Goal: Task Accomplishment & Management: Complete application form

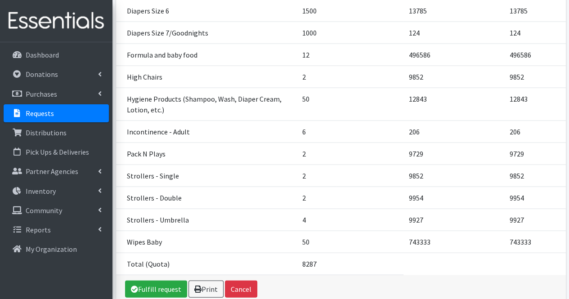
scroll to position [920, 0]
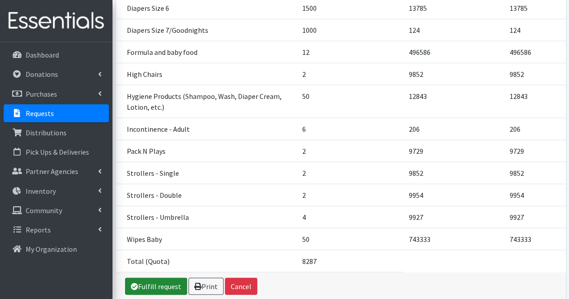
click at [162, 278] on link "Fulfill request" at bounding box center [156, 286] width 62 height 17
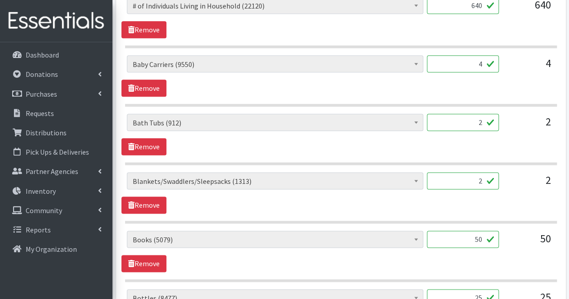
scroll to position [508, 0]
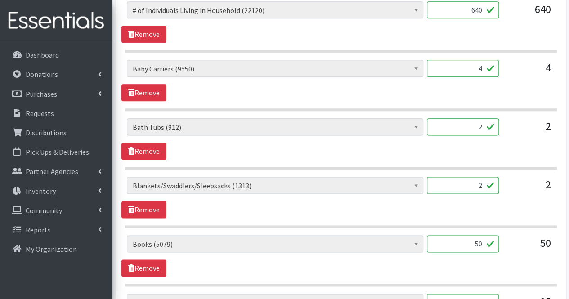
click at [472, 69] on input "4" at bounding box center [463, 68] width 72 height 17
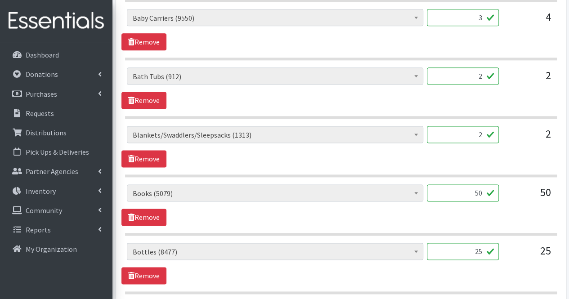
scroll to position [560, 0]
type input "3"
click at [472, 69] on input "2" at bounding box center [463, 75] width 72 height 17
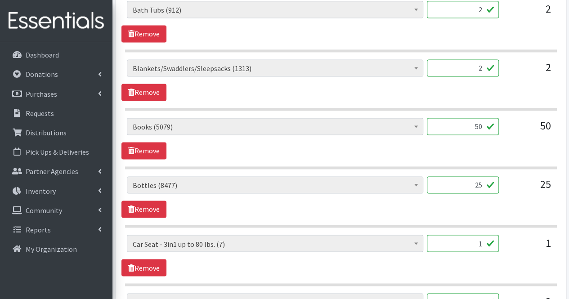
scroll to position [626, 0]
click at [472, 69] on input "2" at bounding box center [463, 67] width 72 height 17
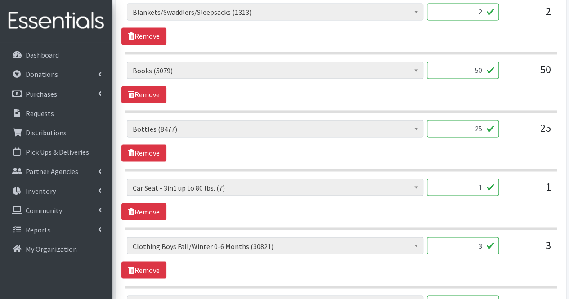
scroll to position [682, 0]
click at [472, 69] on input "50" at bounding box center [463, 69] width 72 height 17
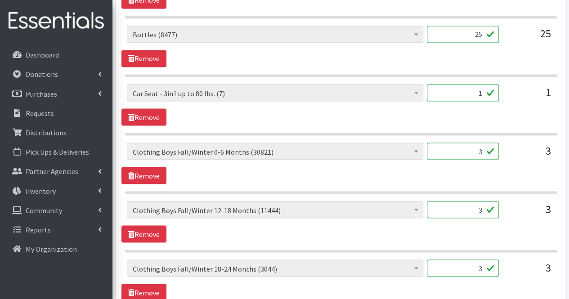
scroll to position [777, 0]
click at [472, 29] on input "25" at bounding box center [463, 33] width 72 height 17
type input "2"
type input "0"
click at [463, 84] on input "1" at bounding box center [463, 92] width 72 height 17
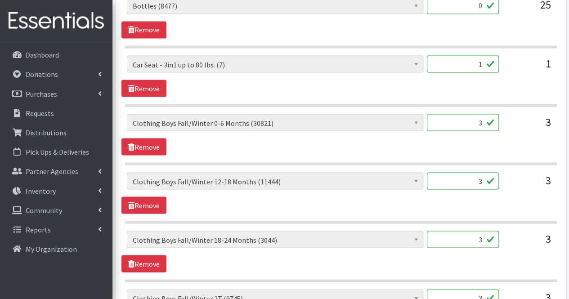
scroll to position [806, 0]
click at [466, 120] on input "3" at bounding box center [463, 121] width 72 height 17
click at [462, 177] on input "3" at bounding box center [463, 180] width 72 height 17
click at [479, 119] on input "120" at bounding box center [463, 121] width 72 height 17
type input "240"
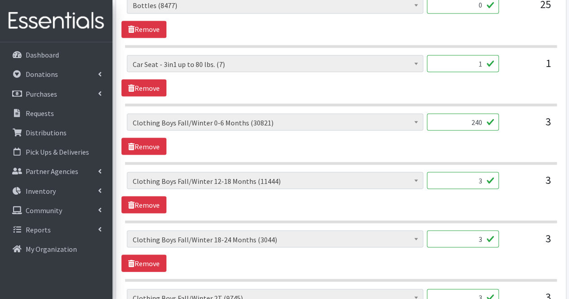
click at [480, 178] on input "3" at bounding box center [463, 180] width 72 height 17
type input "240"
click at [482, 235] on input "3" at bounding box center [463, 238] width 72 height 17
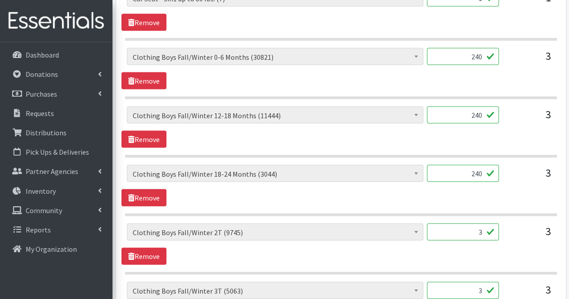
scroll to position [868, 0]
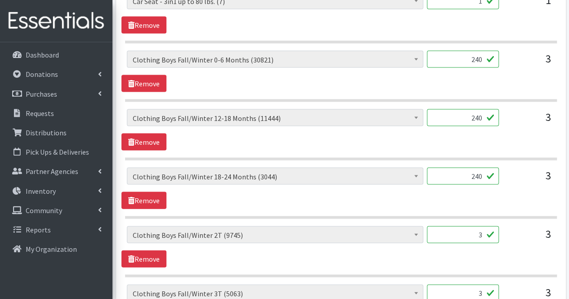
type input "240"
click at [482, 235] on input "3" at bounding box center [463, 234] width 72 height 17
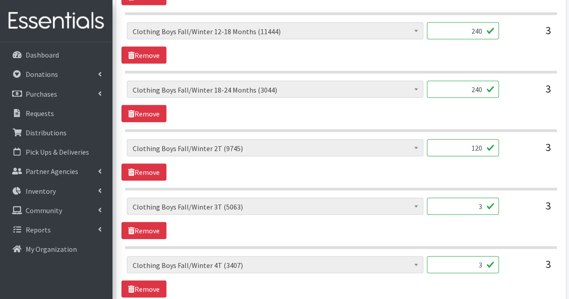
scroll to position [956, 0]
type input "120"
click at [482, 202] on input "3" at bounding box center [463, 205] width 72 height 17
type input "120"
click at [471, 258] on input "3" at bounding box center [463, 264] width 72 height 17
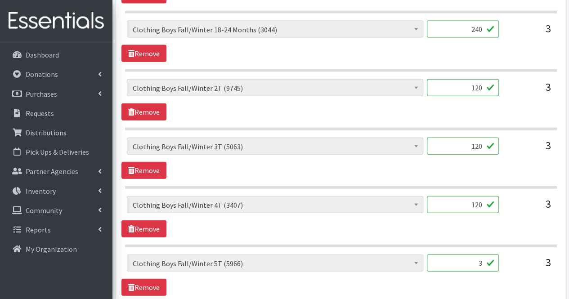
scroll to position [1018, 0]
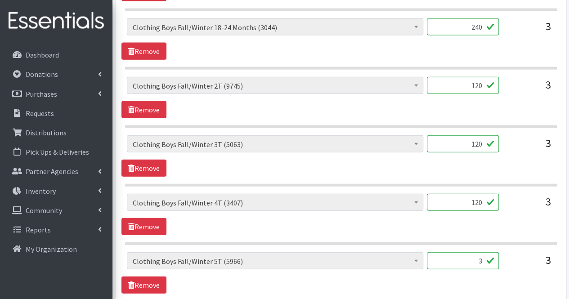
type input "120"
click at [471, 258] on input "3" at bounding box center [463, 260] width 72 height 17
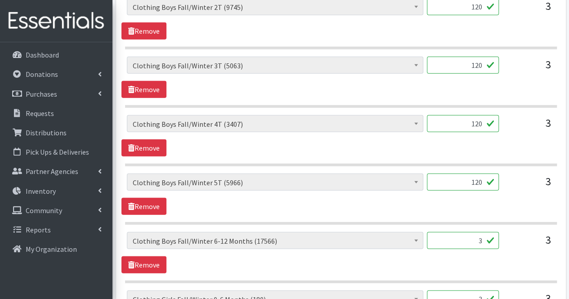
scroll to position [1097, 0]
type input "120"
click at [479, 233] on input "3" at bounding box center [463, 240] width 72 height 17
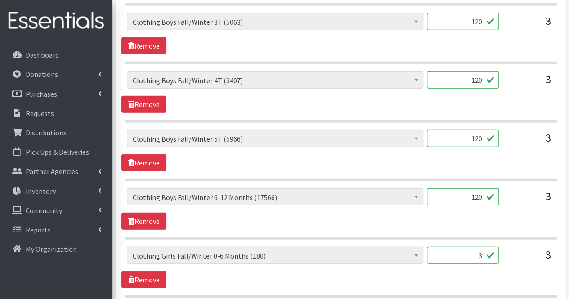
scroll to position [1144, 0]
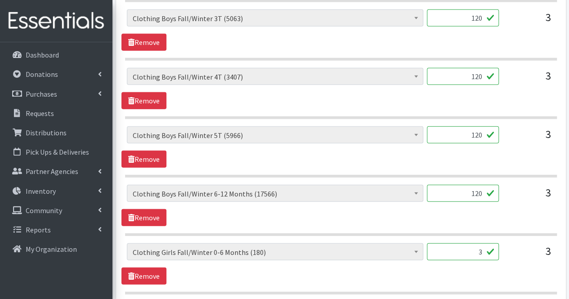
type input "120"
click at [485, 248] on input "3" at bounding box center [463, 251] width 72 height 17
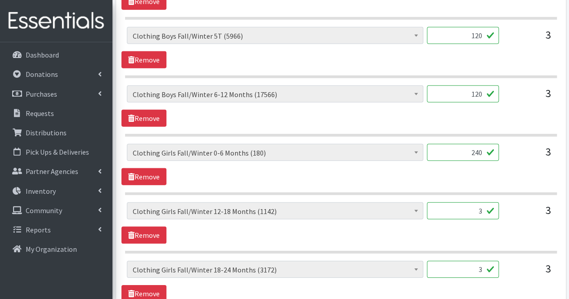
scroll to position [1243, 0]
type input "240"
click at [481, 202] on input "3" at bounding box center [463, 210] width 72 height 17
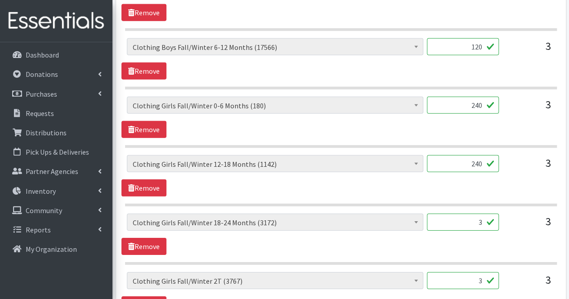
scroll to position [1291, 0]
type input "240"
click at [485, 213] on input "3" at bounding box center [463, 221] width 72 height 17
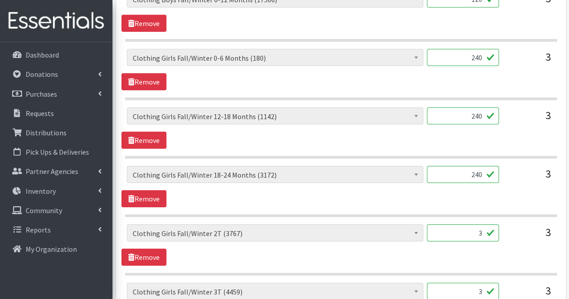
scroll to position [1365, 0]
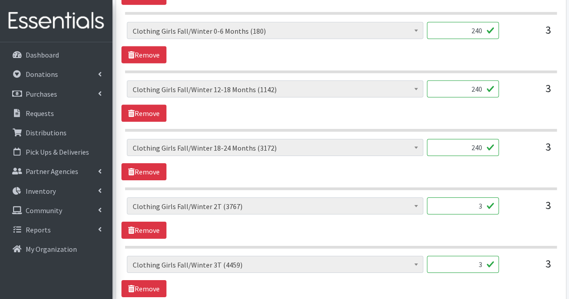
type input "240"
click at [481, 200] on input "3" at bounding box center [463, 205] width 72 height 17
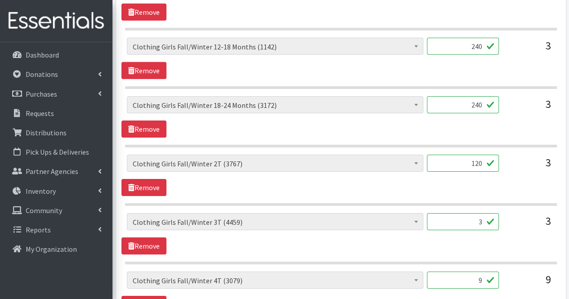
scroll to position [1414, 0]
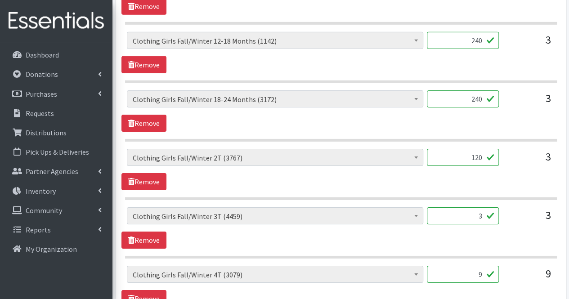
type input "120"
click at [481, 207] on input "3" at bounding box center [463, 215] width 72 height 17
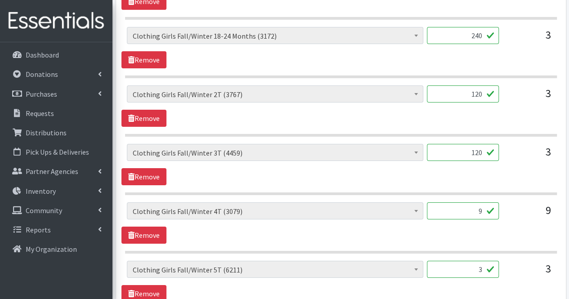
type input "120"
click at [481, 202] on input "9" at bounding box center [463, 210] width 72 height 17
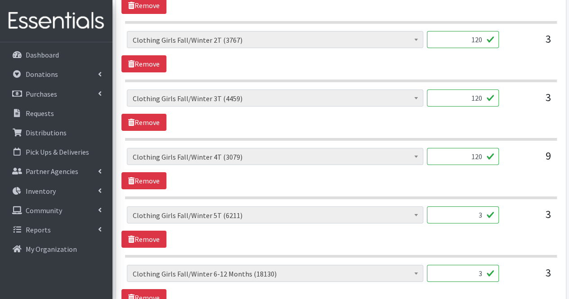
scroll to position [1532, 0]
type input "120"
click at [481, 206] on input "3" at bounding box center [463, 214] width 72 height 17
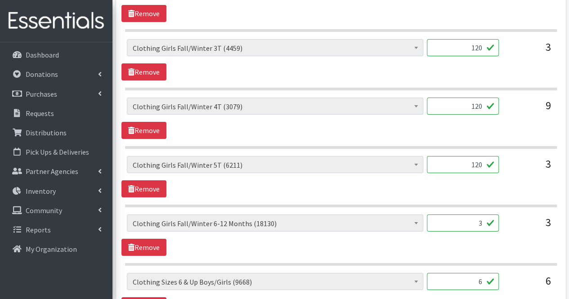
scroll to position [1582, 0]
type input "120"
click at [484, 214] on input "3" at bounding box center [463, 222] width 72 height 17
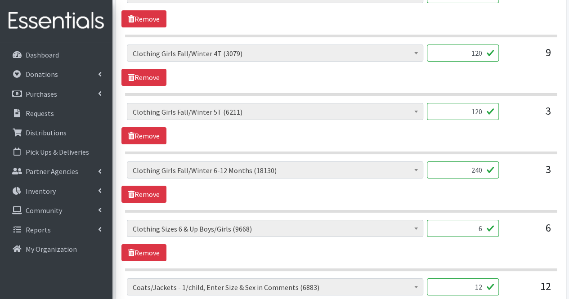
scroll to position [1635, 0]
type input "240"
click at [480, 221] on input "6" at bounding box center [463, 228] width 72 height 17
type input "1"
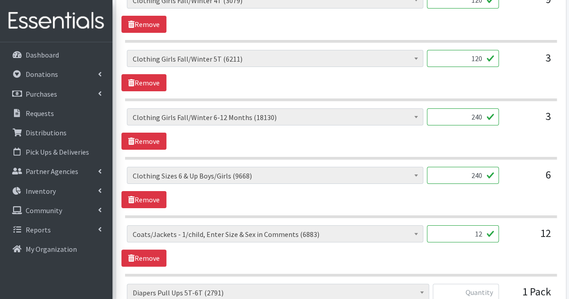
scroll to position [1691, 0]
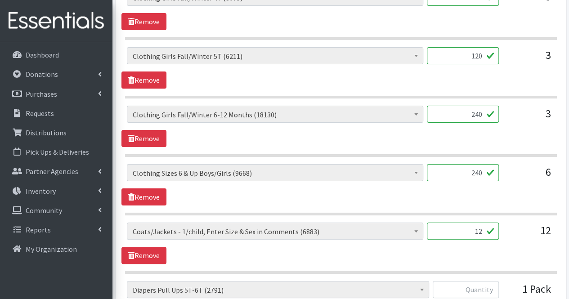
type input "240"
click at [480, 223] on input "12" at bounding box center [463, 231] width 72 height 17
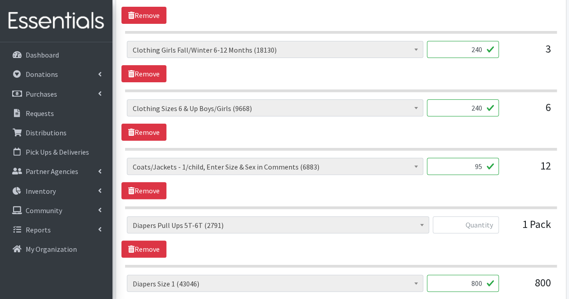
scroll to position [1756, 0]
type input "95"
click at [485, 216] on input "text" at bounding box center [466, 224] width 66 height 17
type input "0"
click at [471, 274] on input "800" at bounding box center [463, 282] width 72 height 17
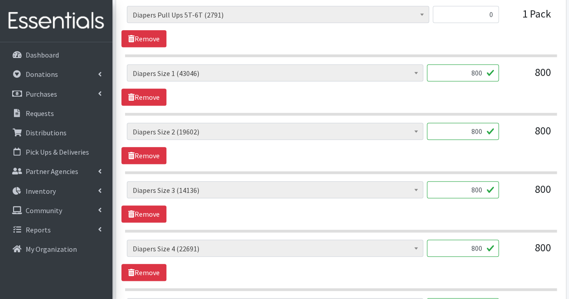
scroll to position [1969, 0]
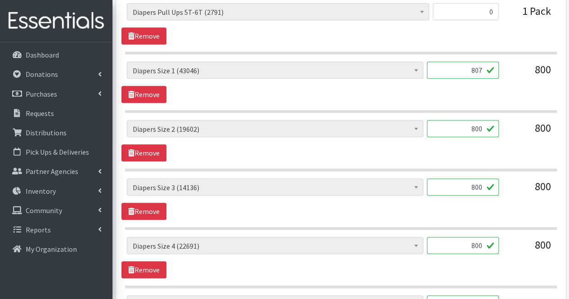
type input "807"
click at [463, 120] on input "800" at bounding box center [463, 128] width 72 height 17
click at [485, 179] on input "800" at bounding box center [463, 187] width 72 height 17
type input "812"
click at [486, 120] on input "800" at bounding box center [463, 128] width 72 height 17
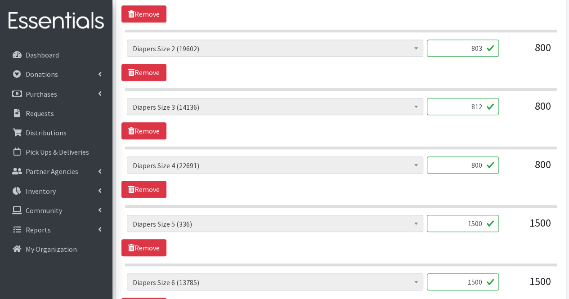
scroll to position [2050, 0]
type input "803"
click at [466, 156] on input "800" at bounding box center [463, 164] width 72 height 17
type input "805"
click at [457, 215] on input "1500" at bounding box center [463, 223] width 72 height 17
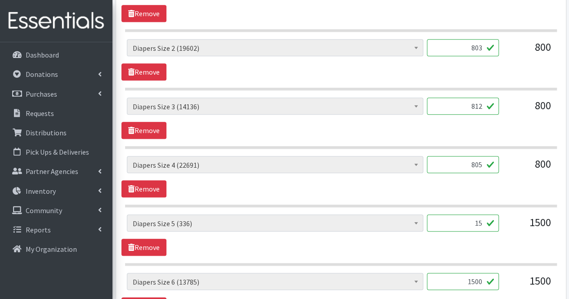
type input "1"
type input "250"
click at [461, 273] on input "1500" at bounding box center [463, 281] width 72 height 17
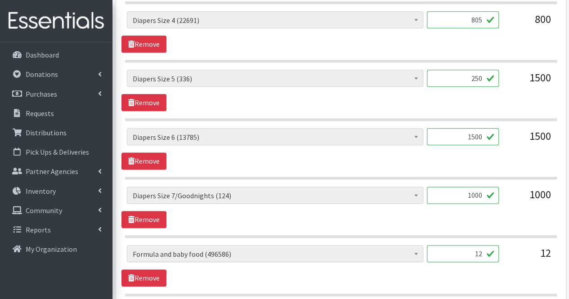
scroll to position [2197, 0]
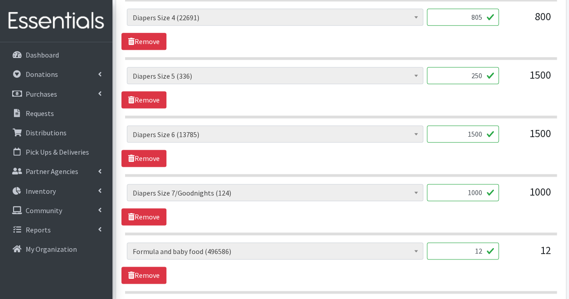
click at [455, 185] on input "1000" at bounding box center [463, 192] width 72 height 17
type input "0"
click at [425, 211] on section "# of Children this order will serve (73143) # of Individuals Living in Househol…" at bounding box center [341, 209] width 432 height 51
drag, startPoint x: 425, startPoint y: 211, endPoint x: 556, endPoint y: 238, distance: 133.1
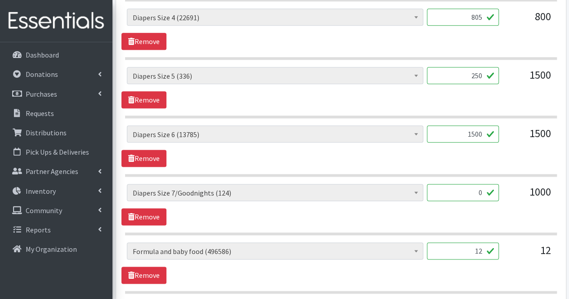
click at [482, 242] on input "12" at bounding box center [463, 250] width 72 height 17
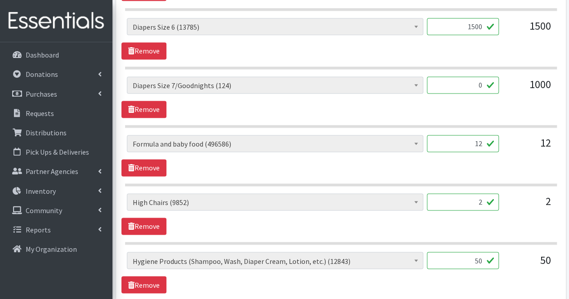
scroll to position [2306, 0]
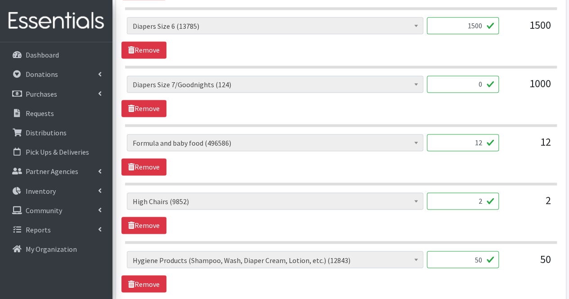
click at [474, 193] on input "2" at bounding box center [463, 201] width 72 height 17
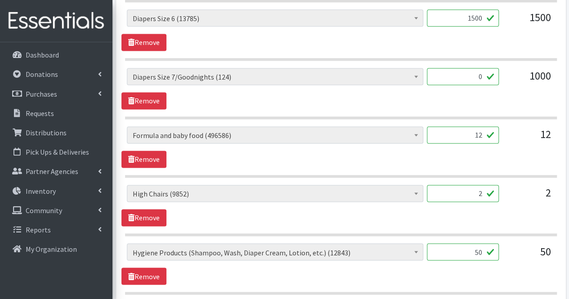
scroll to position [2318, 0]
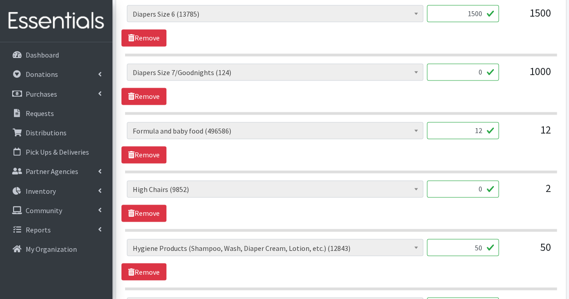
type input "0"
click at [478, 239] on input "50" at bounding box center [463, 247] width 72 height 17
click at [478, 239] on input "0" at bounding box center [463, 247] width 72 height 17
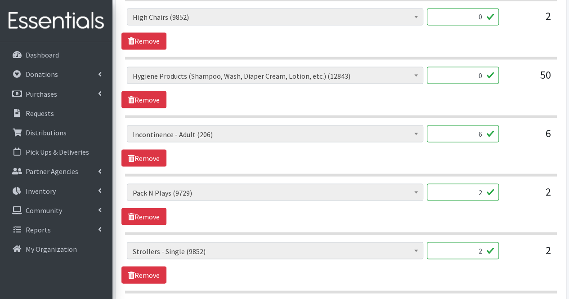
scroll to position [2492, 0]
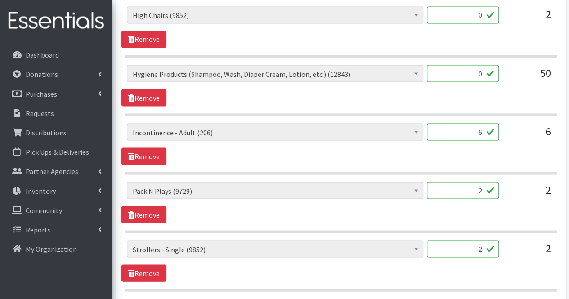
type input "0"
click at [452, 123] on input "6" at bounding box center [463, 131] width 72 height 17
type input "194"
click at [465, 182] on input "2" at bounding box center [463, 190] width 72 height 17
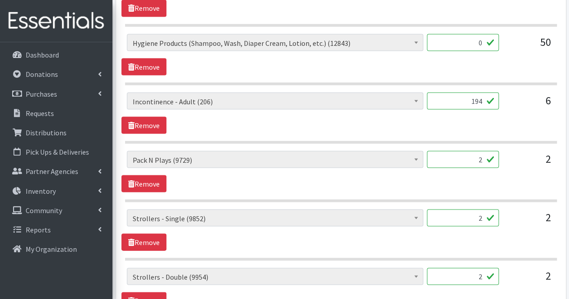
scroll to position [2533, 0]
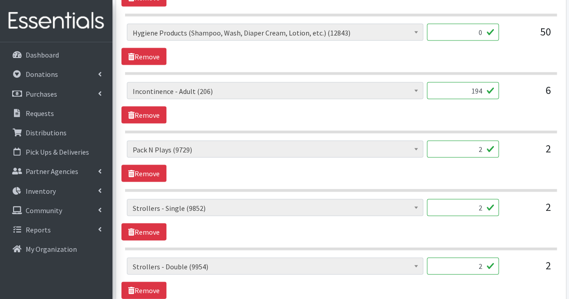
click at [465, 199] on input "2" at bounding box center [463, 207] width 72 height 17
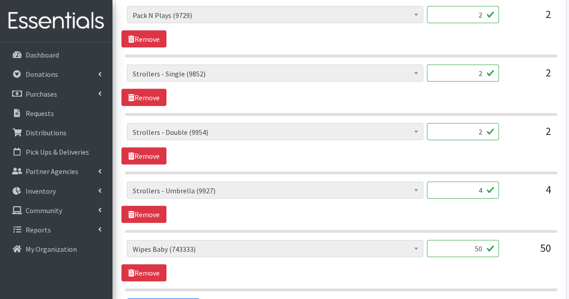
scroll to position [2727, 0]
